Goal: Information Seeking & Learning: Learn about a topic

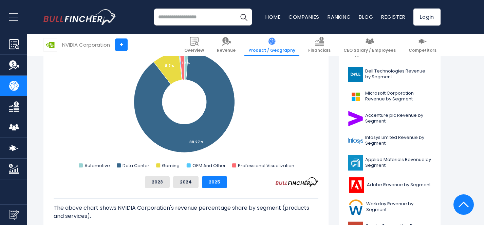
scroll to position [212, 0]
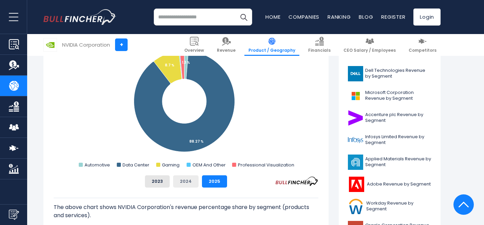
click at [187, 182] on button "2024" at bounding box center [185, 181] width 25 height 12
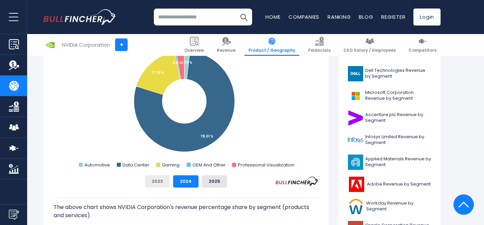
click at [159, 182] on button "2023" at bounding box center [157, 181] width 25 height 12
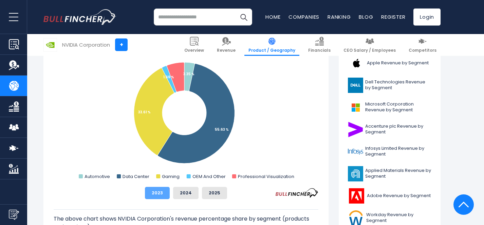
scroll to position [199, 0]
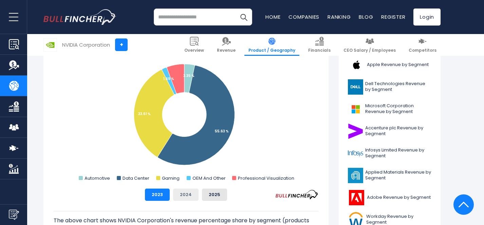
click at [187, 191] on button "2024" at bounding box center [185, 194] width 25 height 12
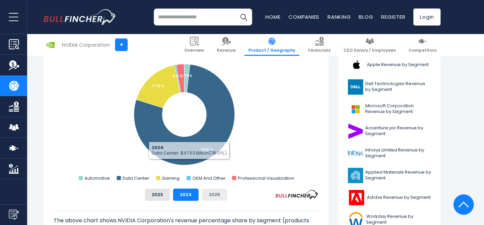
click at [206, 192] on button "2025" at bounding box center [214, 194] width 25 height 12
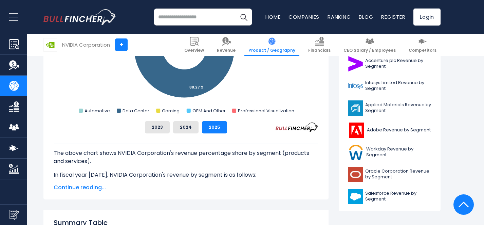
scroll to position [267, 0]
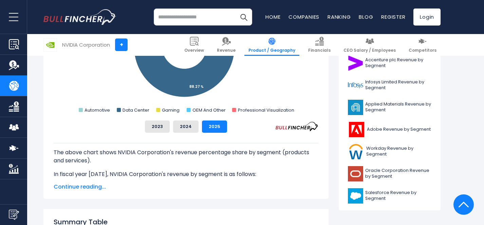
click at [95, 183] on span "Continue reading..." at bounding box center [186, 186] width 265 height 8
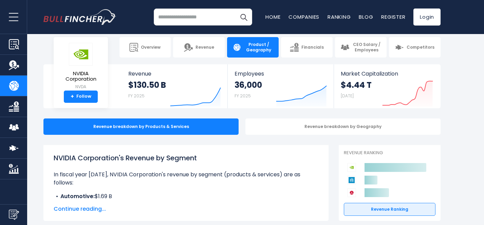
scroll to position [0, 0]
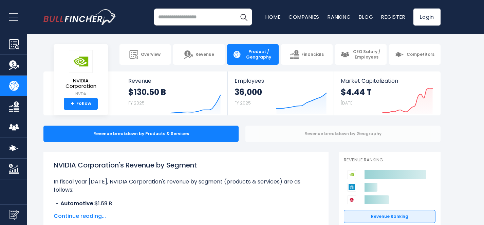
click at [293, 137] on div "Revenue breakdown by Geography" at bounding box center [343, 133] width 195 height 16
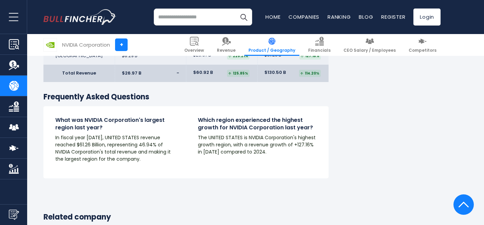
scroll to position [1211, 0]
